Goal: Information Seeking & Learning: Learn about a topic

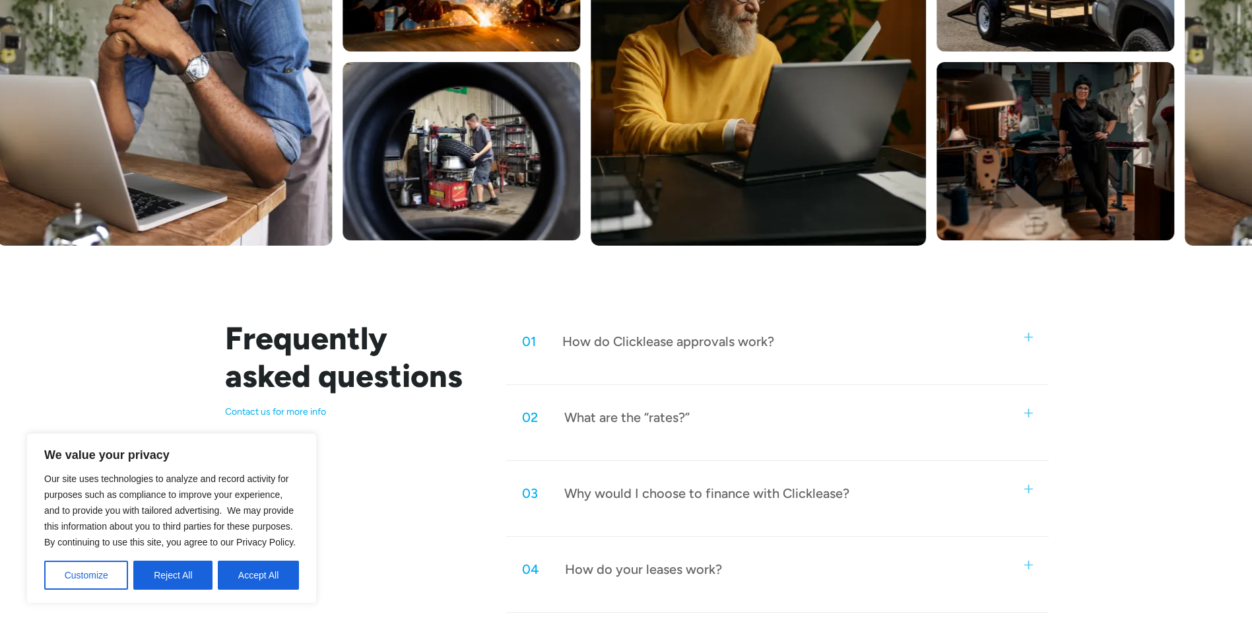
click at [1036, 409] on div "02 What are the “rates?”" at bounding box center [777, 417] width 542 height 44
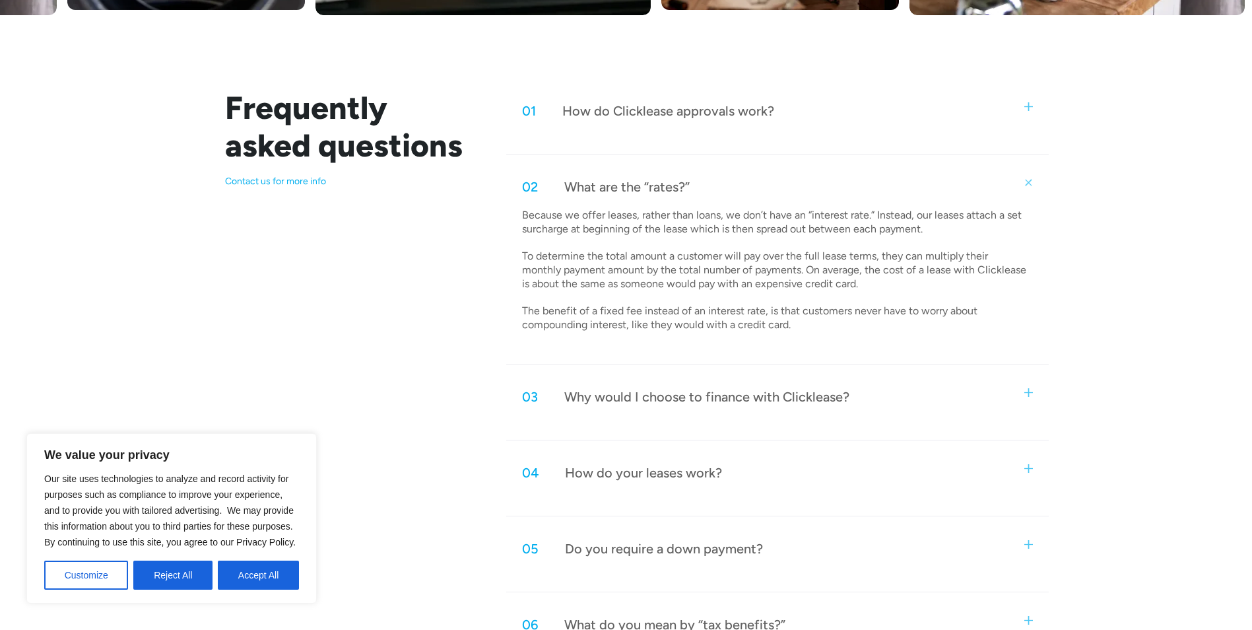
scroll to position [660, 0]
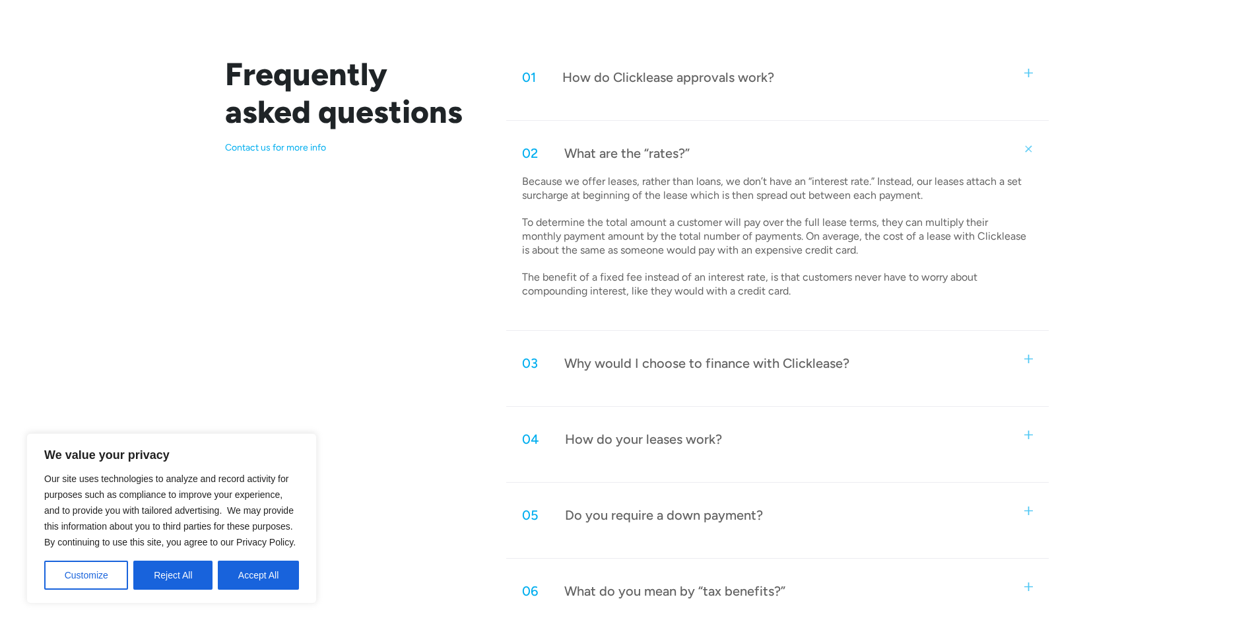
click at [1024, 432] on img at bounding box center [1028, 434] width 9 height 9
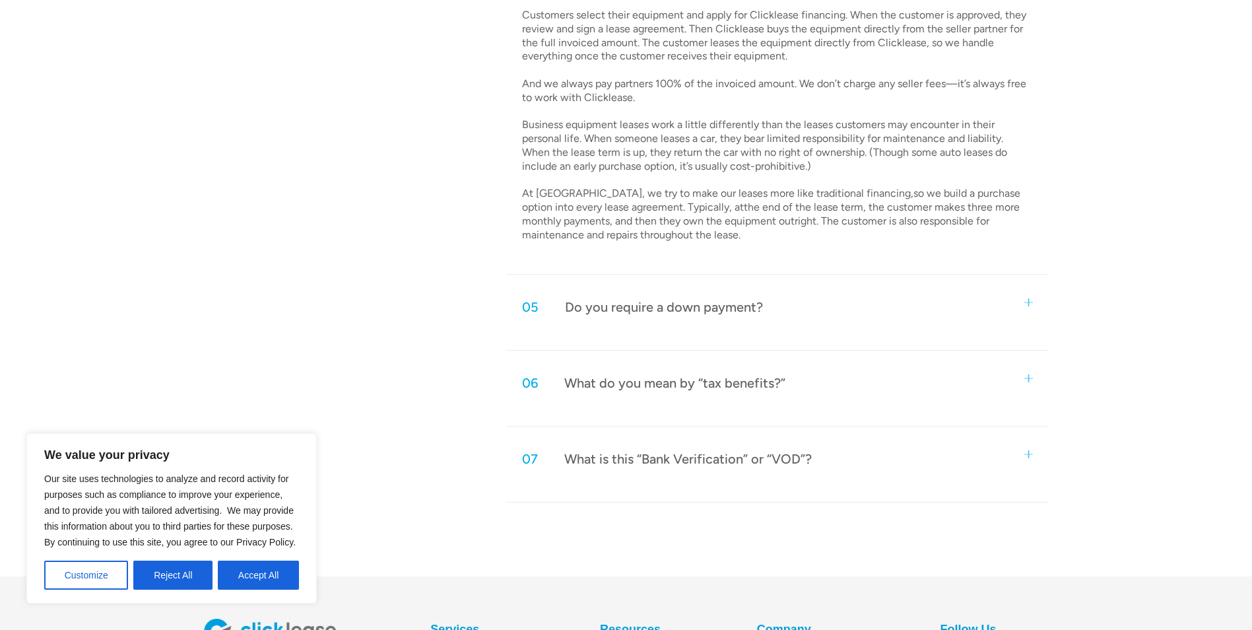
scroll to position [1122, 0]
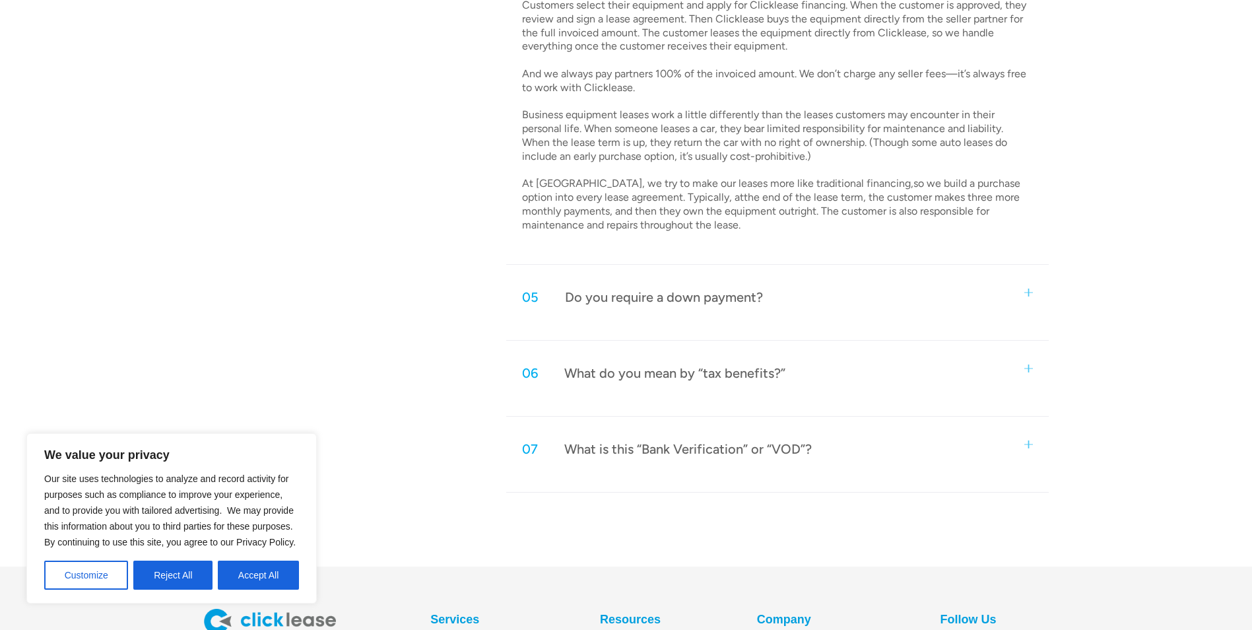
click at [1033, 288] on div "05 Do you require a down payment?" at bounding box center [777, 297] width 542 height 44
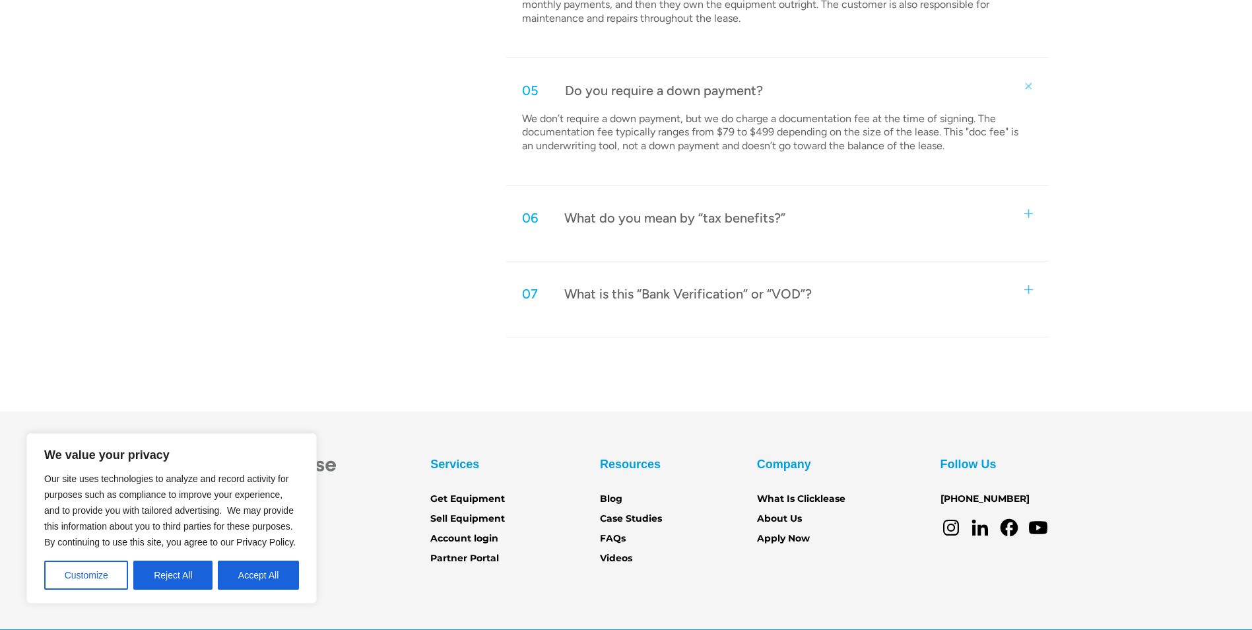
scroll to position [1371, 0]
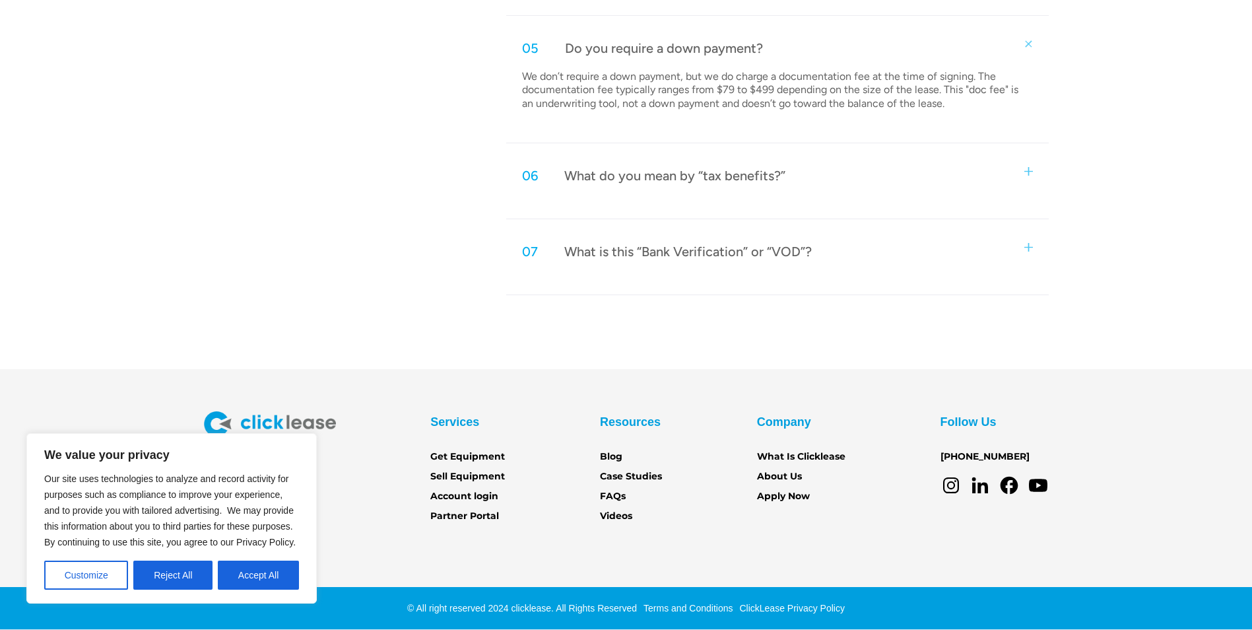
click at [1032, 253] on div "07 What is this “Bank Verification” or “VOD”?" at bounding box center [777, 252] width 542 height 44
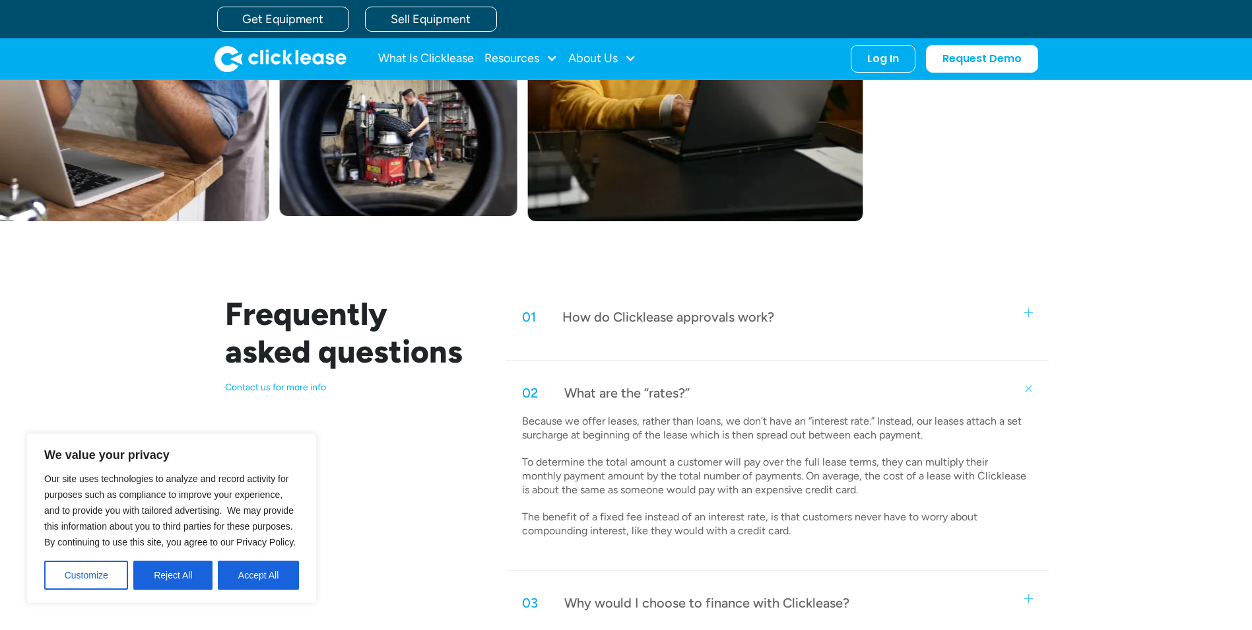
scroll to position [185, 0]
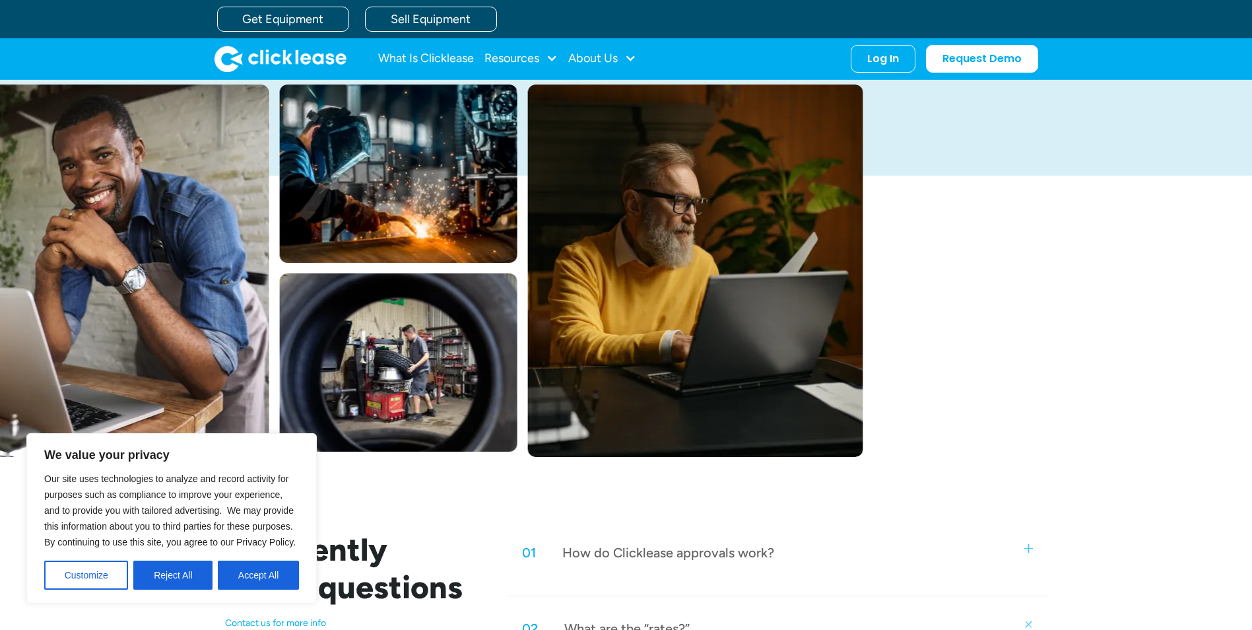
click at [1018, 545] on div "01 How do Clicklease approvals work?" at bounding box center [777, 553] width 542 height 44
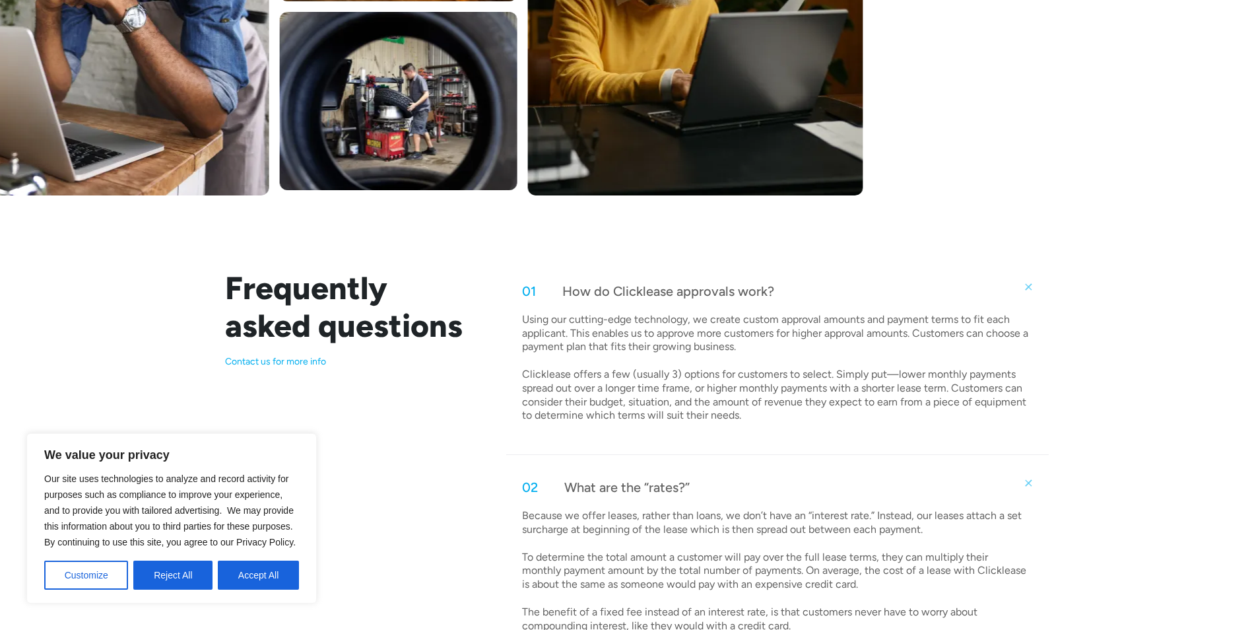
scroll to position [449, 0]
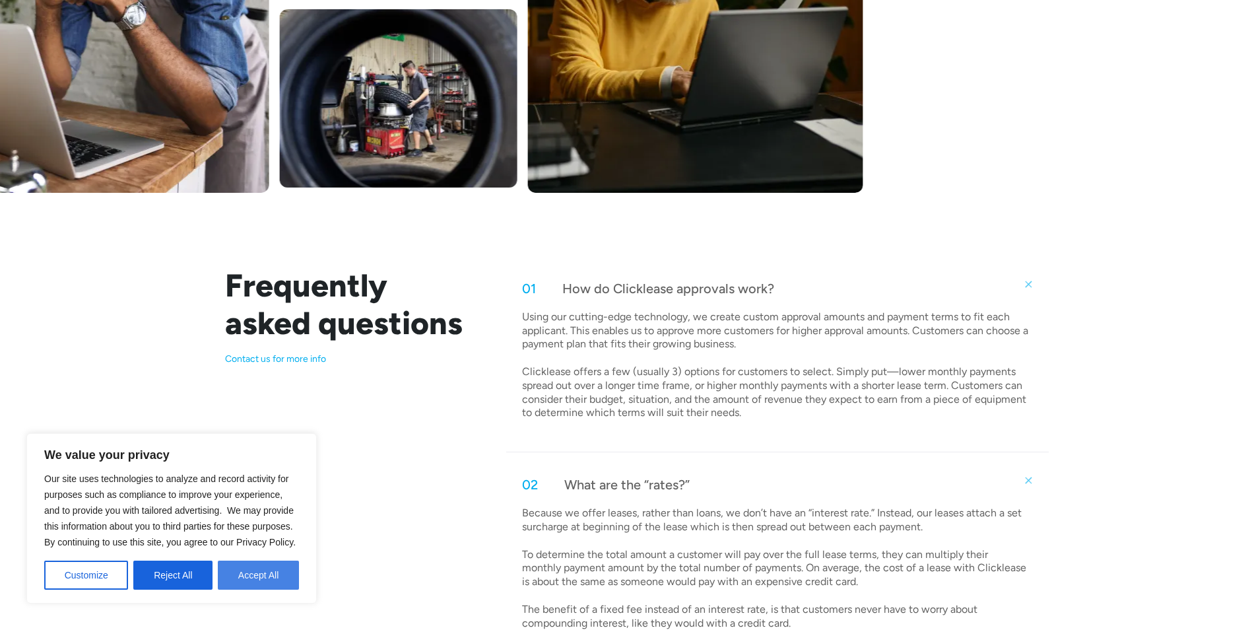
click at [276, 577] on button "Accept All" at bounding box center [258, 574] width 81 height 29
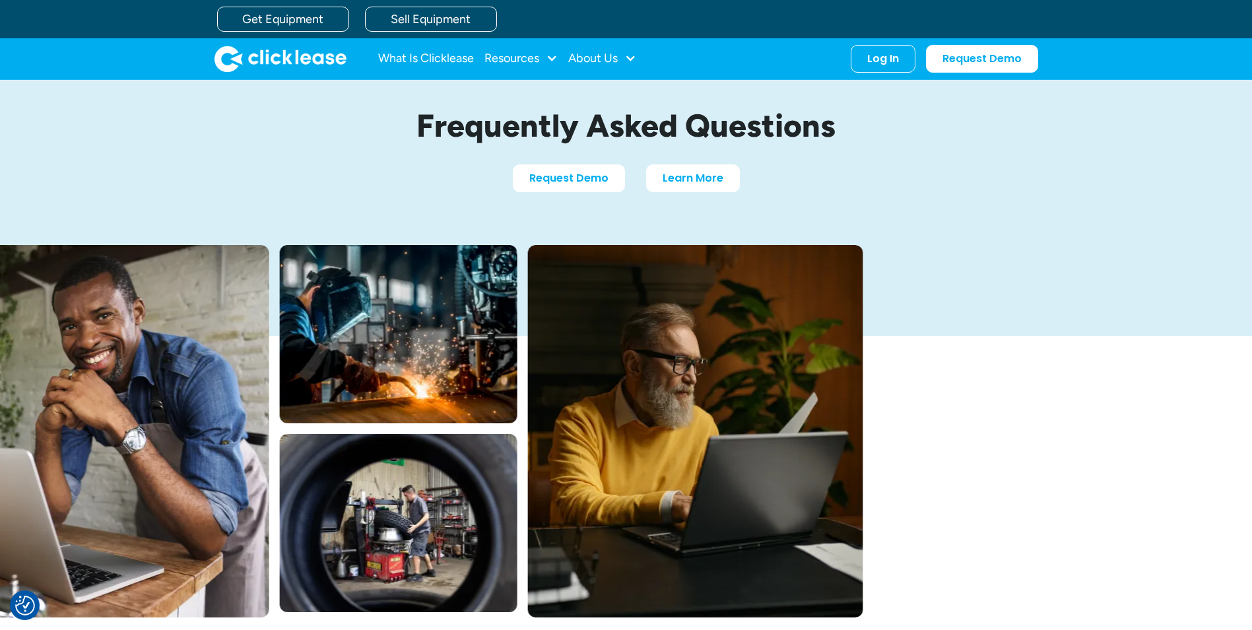
scroll to position [0, 0]
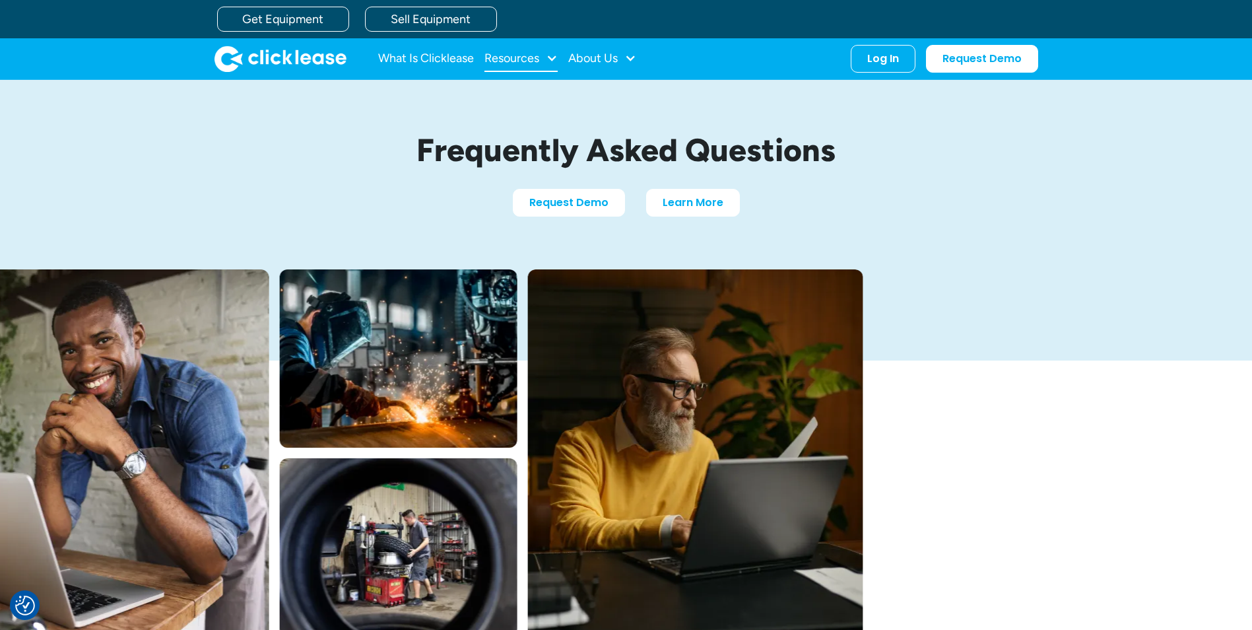
click at [511, 58] on div "Resources" at bounding box center [511, 58] width 55 height 0
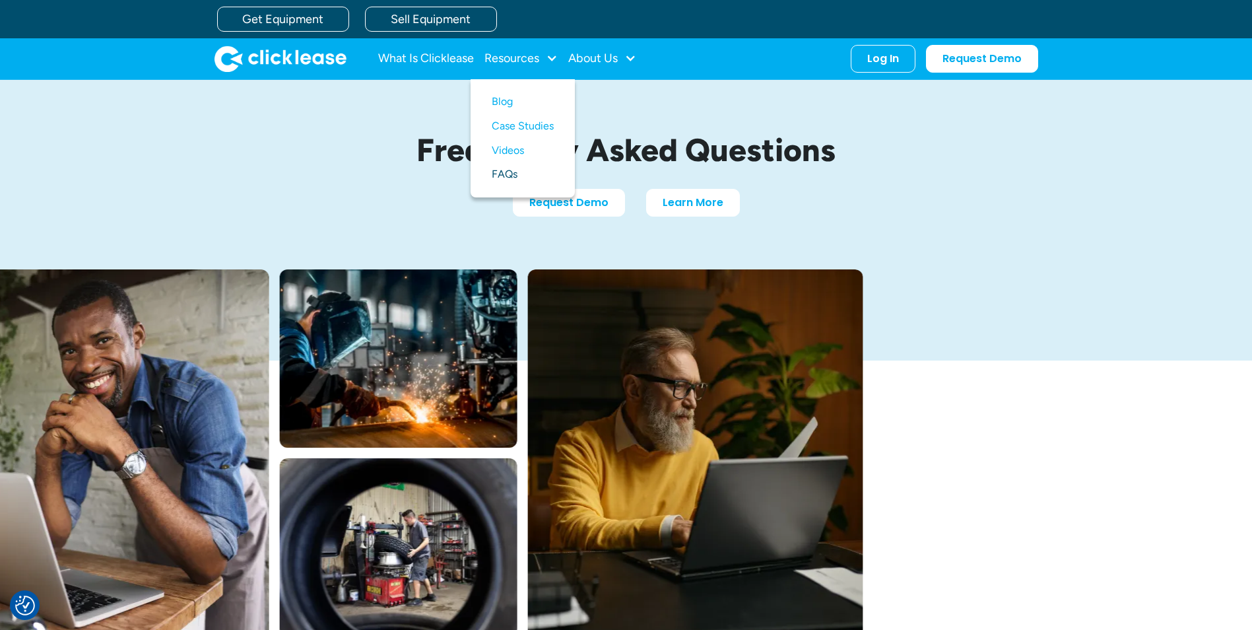
click at [506, 170] on link "FAQs" at bounding box center [523, 174] width 62 height 24
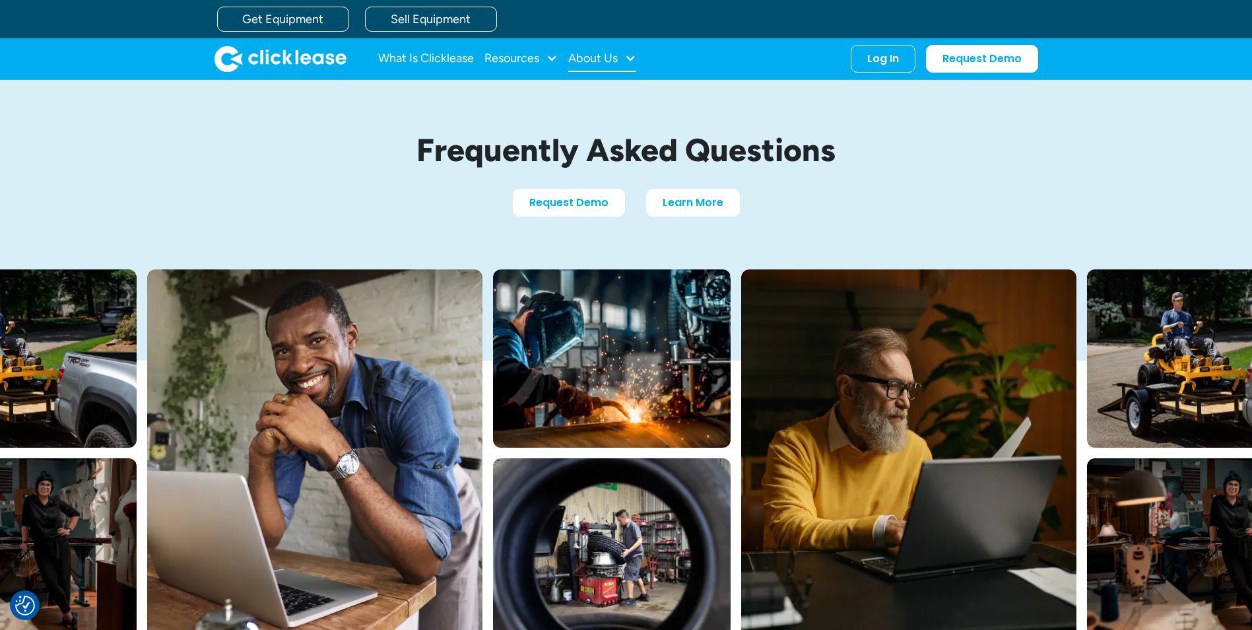
click at [600, 58] on div "About Us" at bounding box center [592, 58] width 49 height 0
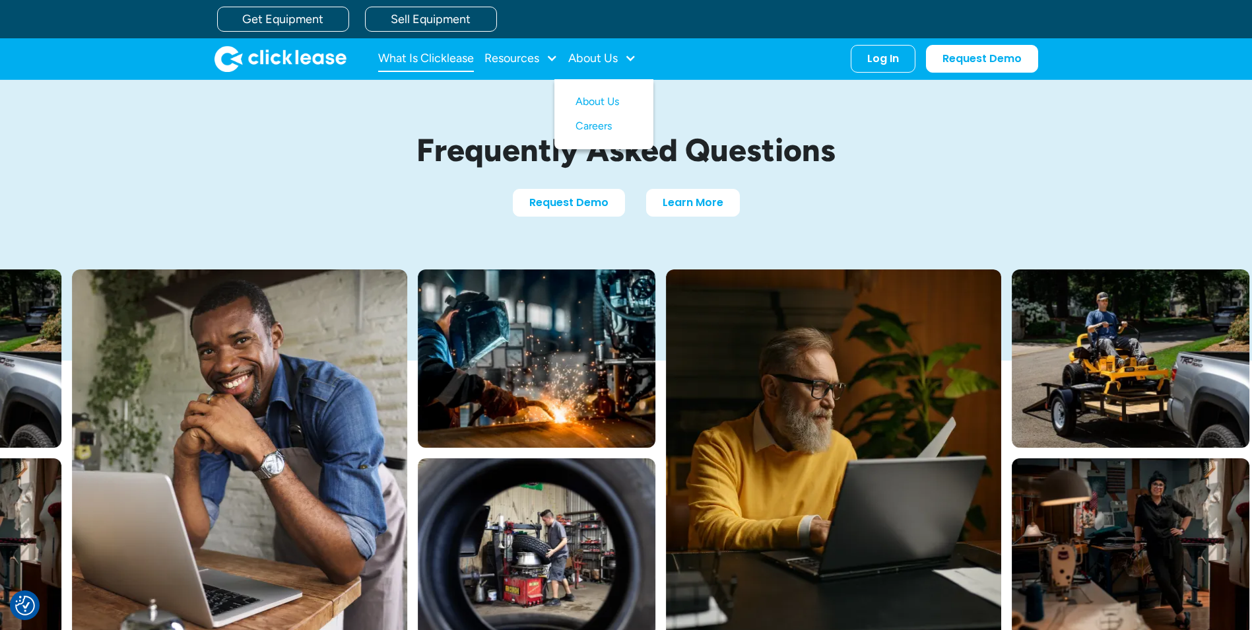
click at [458, 63] on link "What Is Clicklease" at bounding box center [426, 59] width 96 height 26
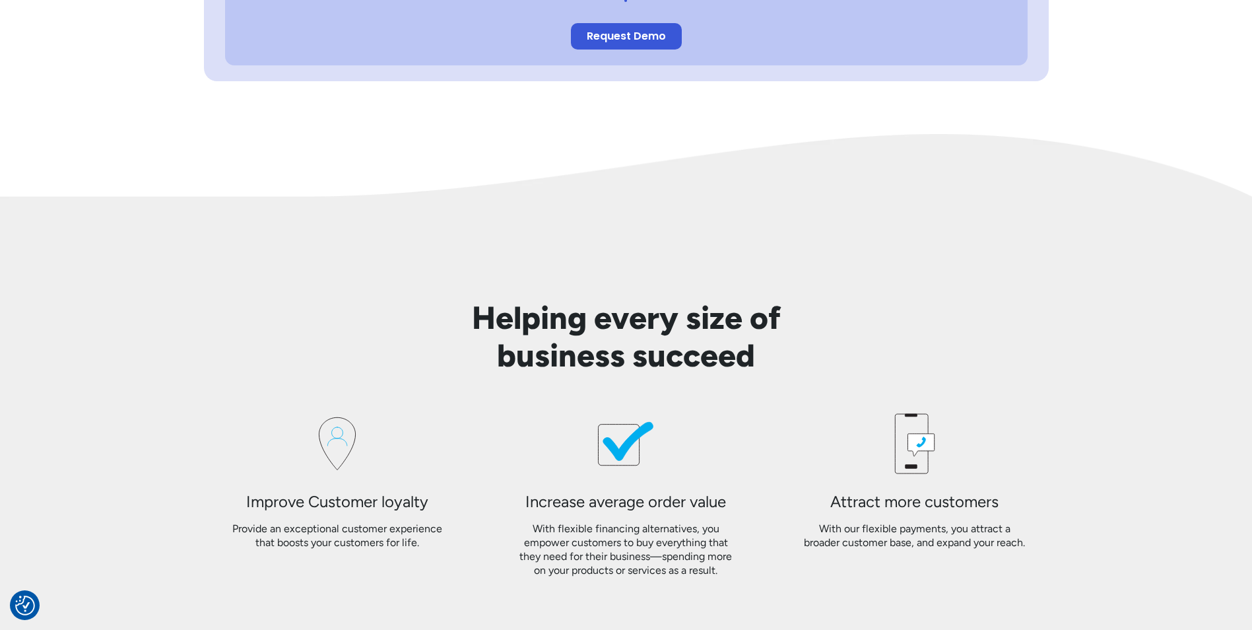
scroll to position [1122, 0]
